Goal: Information Seeking & Learning: Check status

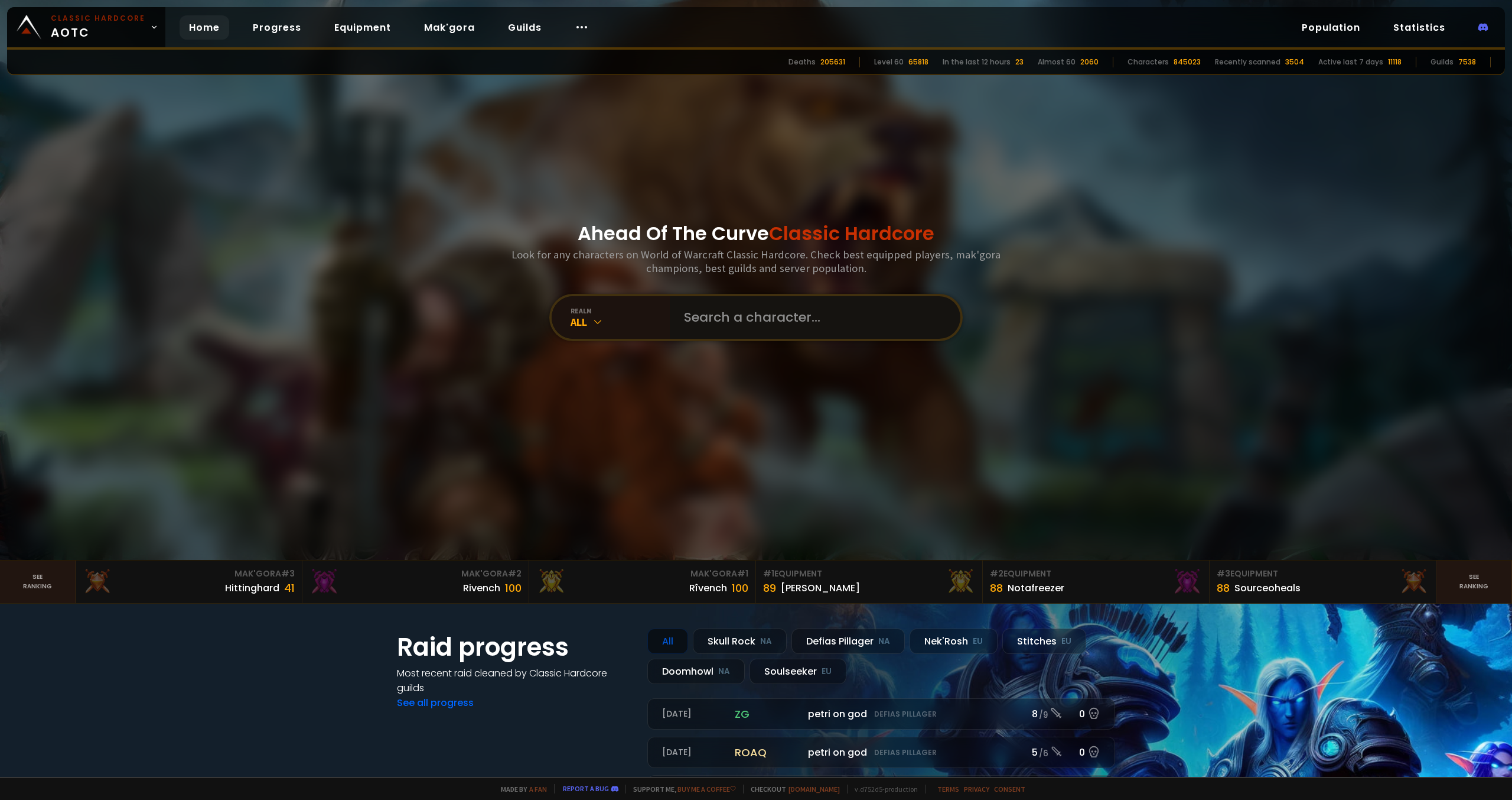
click at [754, 321] on input "text" at bounding box center [812, 316] width 270 height 42
paste input "Audaacieuse"
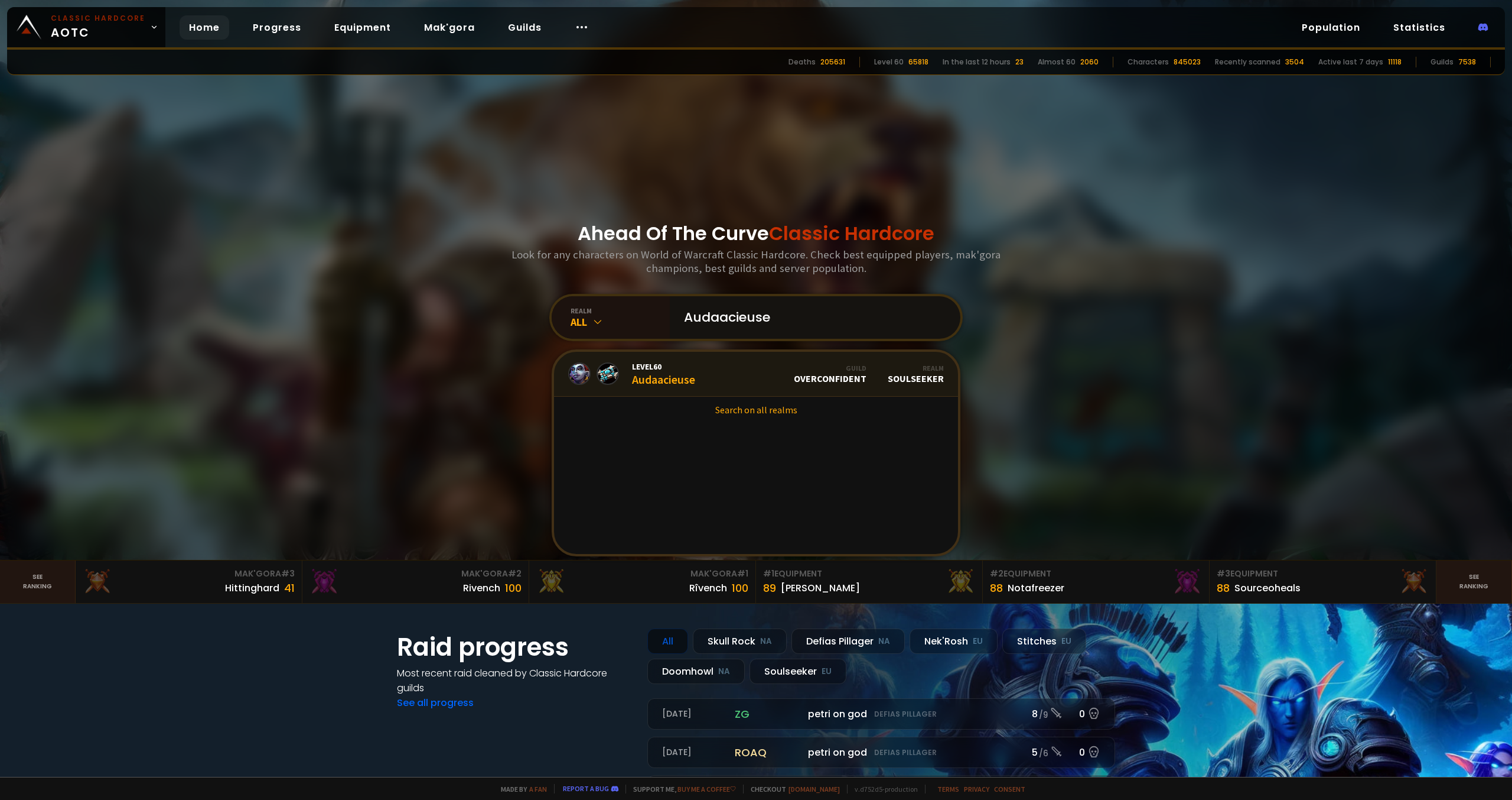
type input "Audaacieuse"
click at [713, 378] on link "Level 60 Audaacieuse Guild Overconfident Realm Soulseeker" at bounding box center [756, 374] width 404 height 45
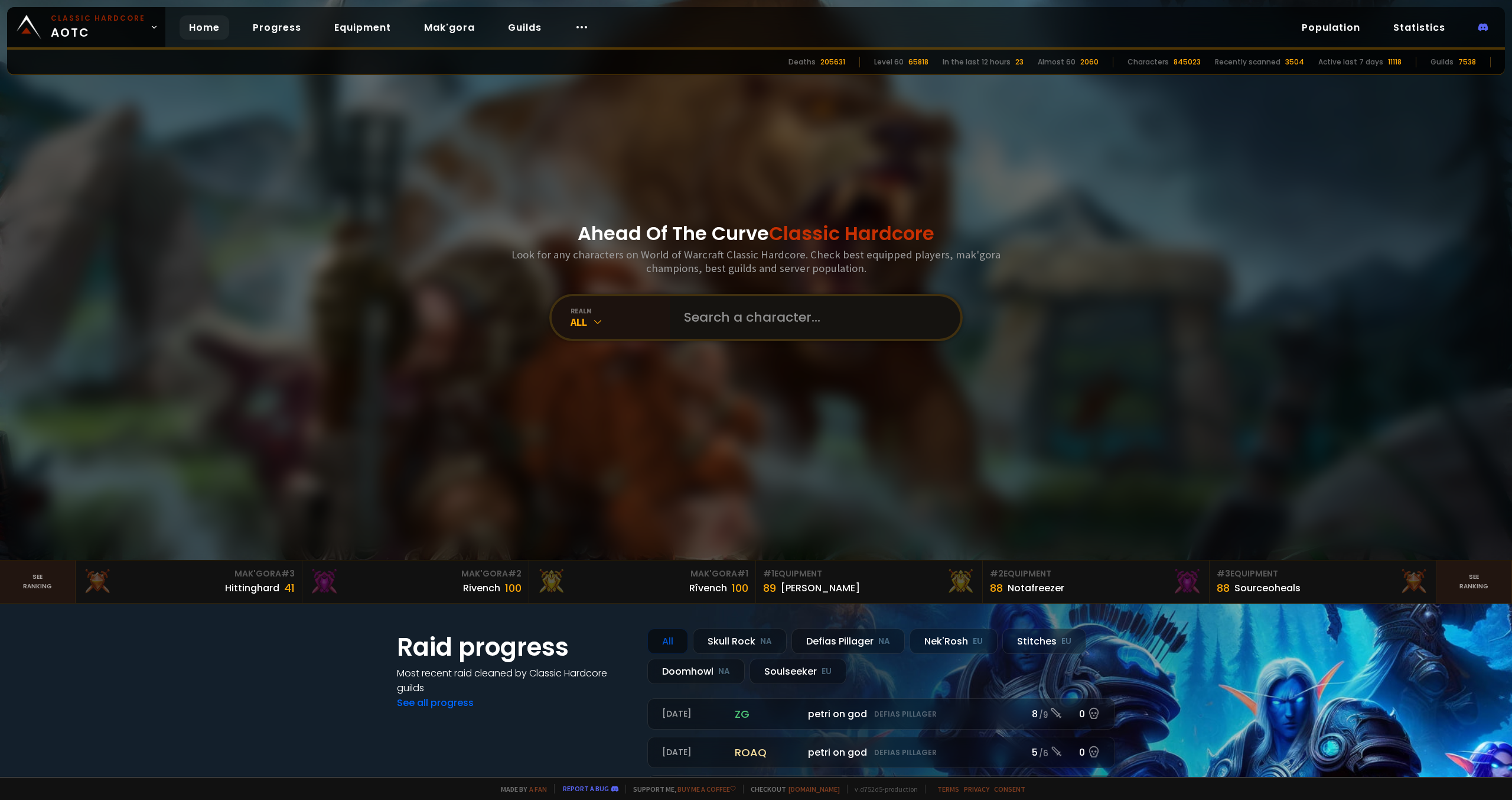
click at [703, 309] on input "text" at bounding box center [812, 316] width 270 height 42
paste input "Bumzuaa"
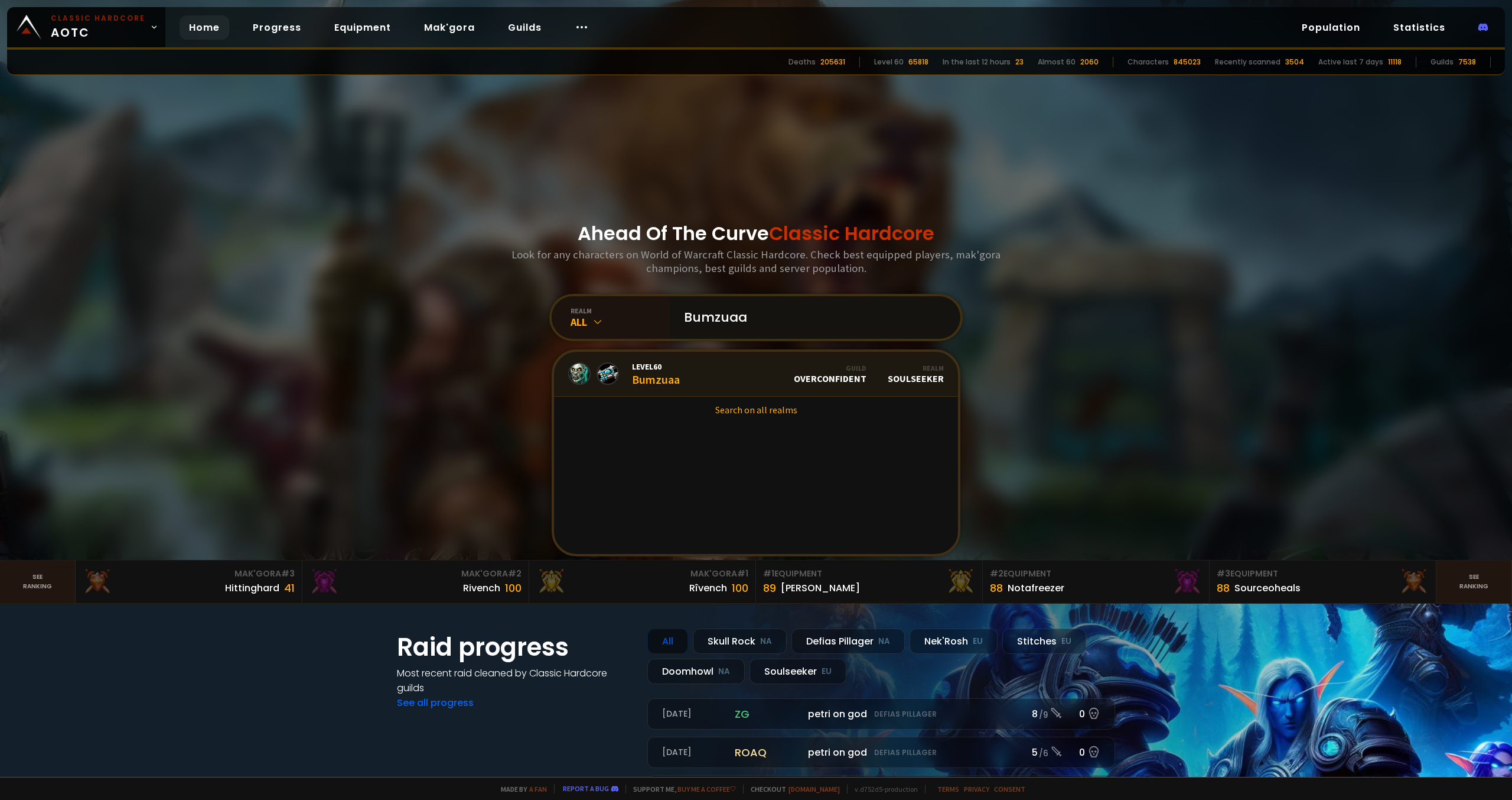
type input "Bumzuaa"
click at [709, 374] on link "Level 60 Bumzuaa Guild Overconfident Realm Soulseeker" at bounding box center [756, 374] width 404 height 45
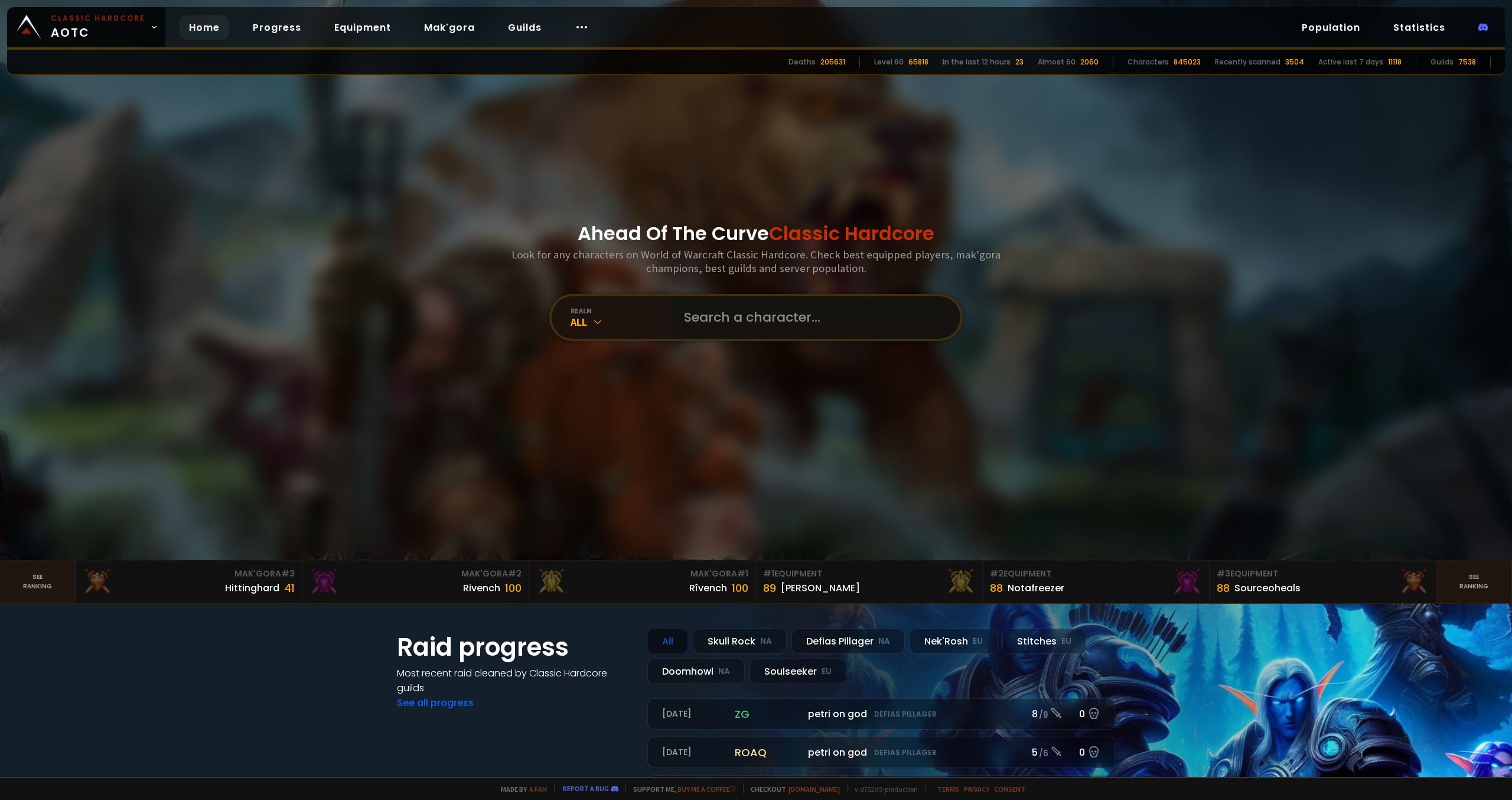
click at [734, 322] on input "text" at bounding box center [812, 316] width 270 height 42
paste input "Fluffhoof"
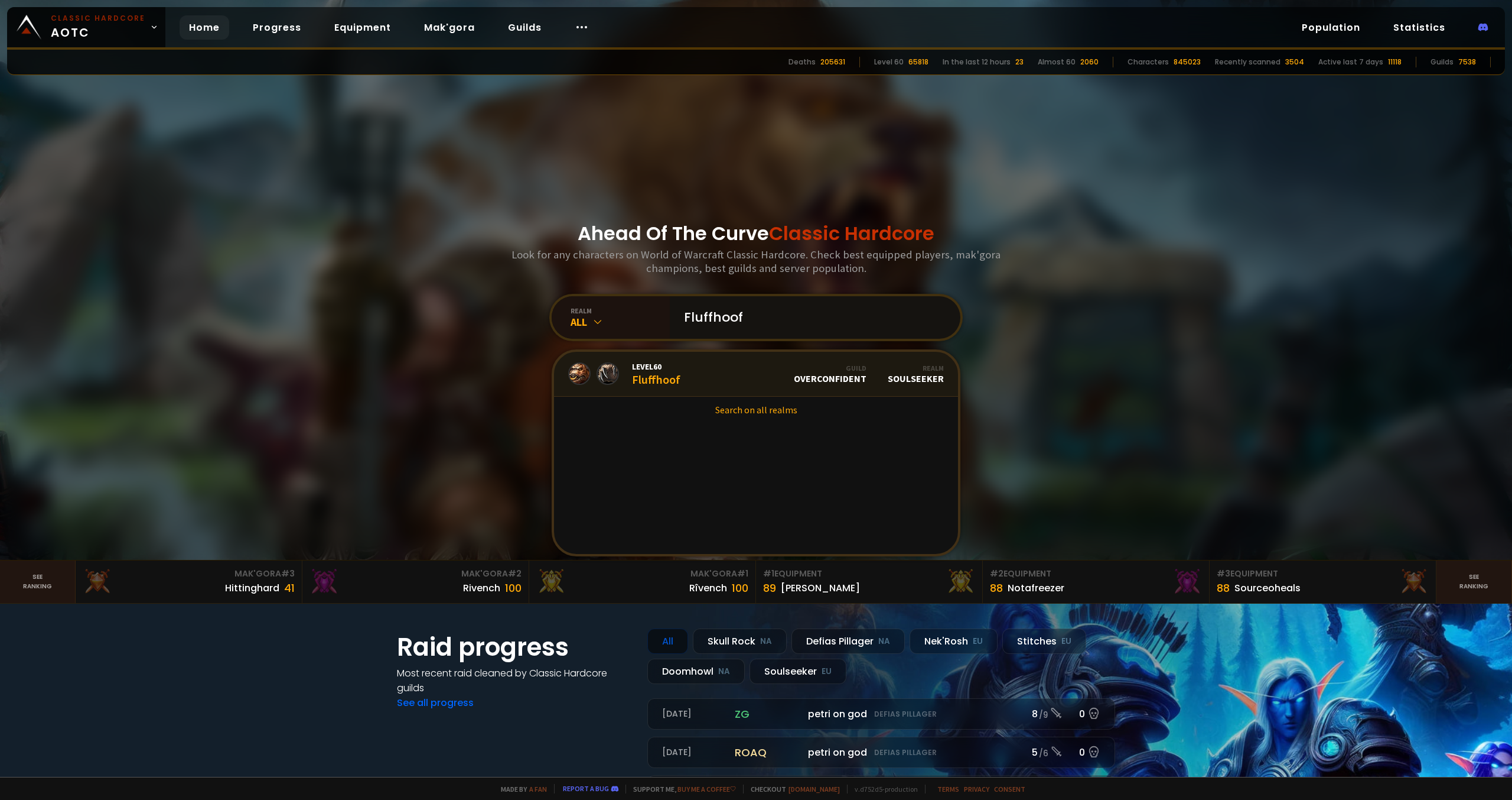
type input "Fluffhoof"
click at [736, 382] on link "Level 60 Fluffhoof Guild Overconfident Realm Soulseeker" at bounding box center [756, 374] width 404 height 45
